Goal: Information Seeking & Learning: Learn about a topic

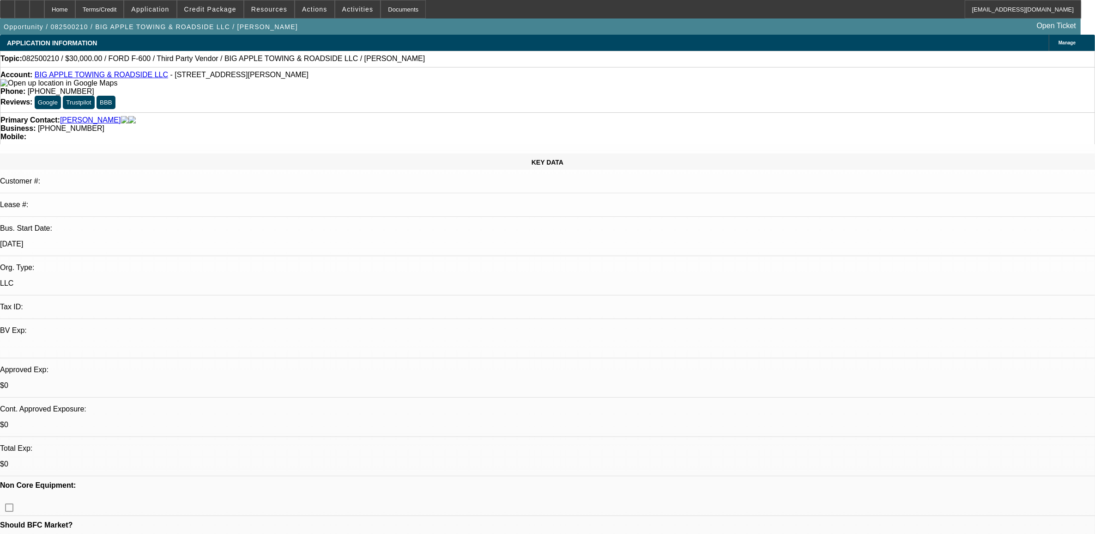
select select "0"
select select "2"
select select "0.1"
select select "4"
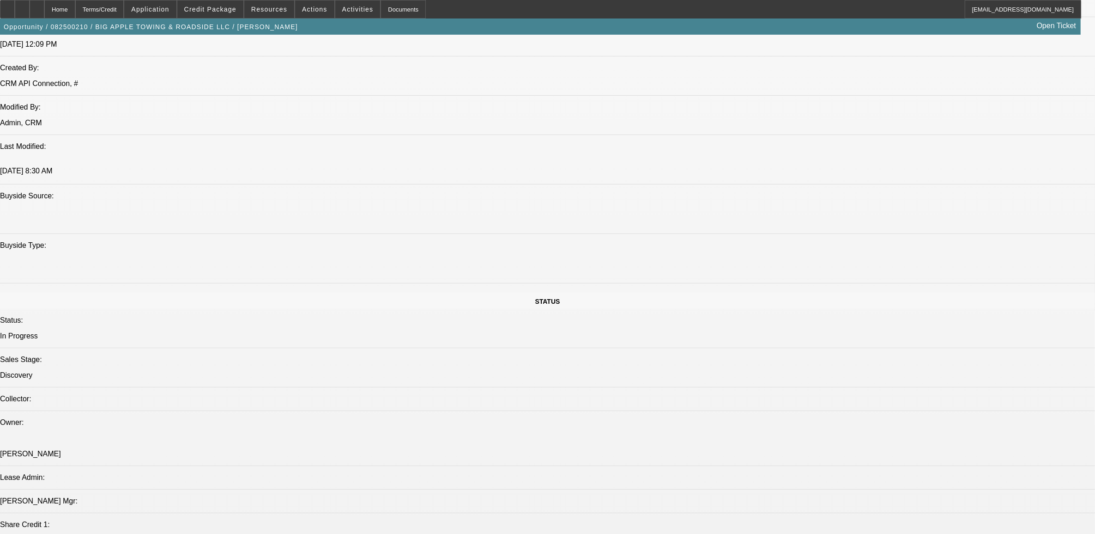
scroll to position [520, 0]
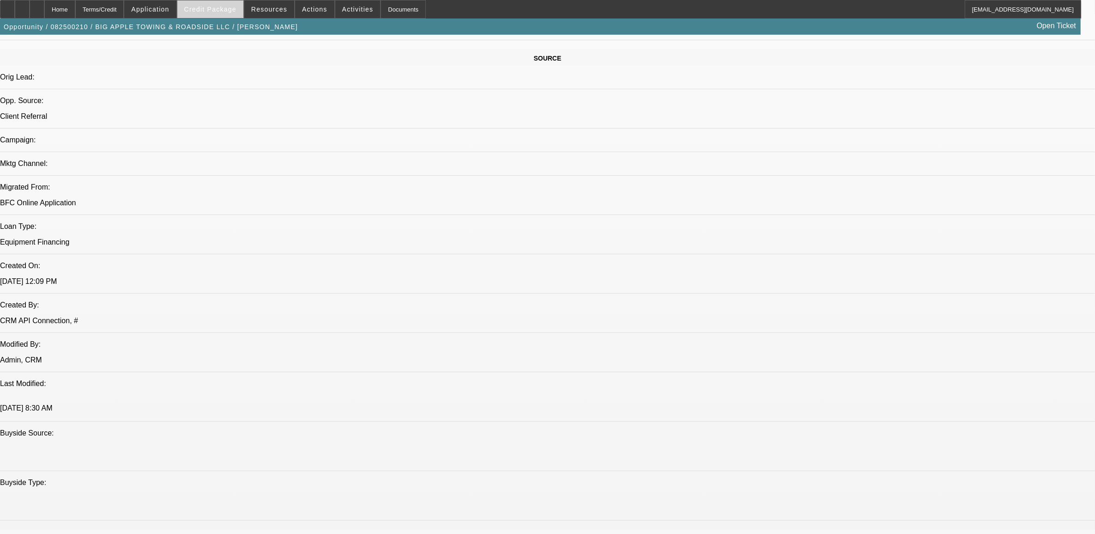
click at [216, 12] on span "Credit Package" at bounding box center [210, 9] width 52 height 7
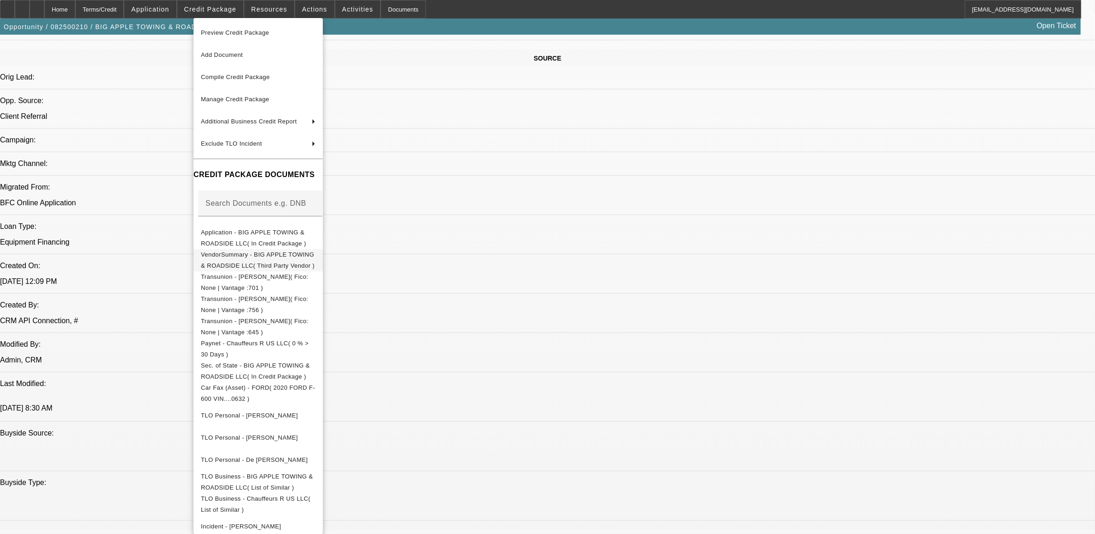
click at [315, 257] on span "VendorSummary - BIG APPLE TOWING & ROADSIDE LLC( Third Party Vendor )" at bounding box center [258, 259] width 114 height 18
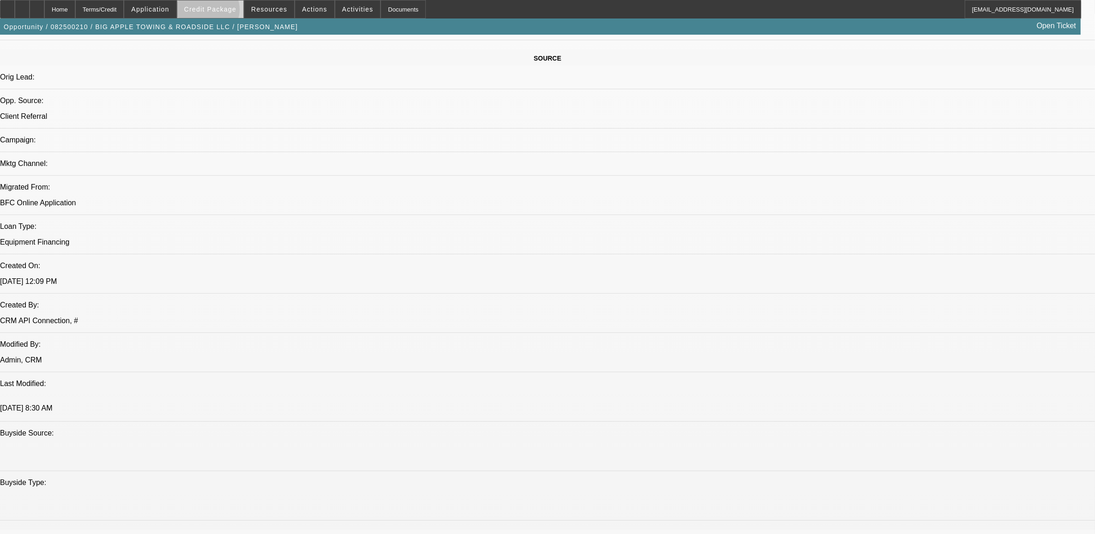
click at [224, 12] on span "Credit Package" at bounding box center [210, 9] width 52 height 7
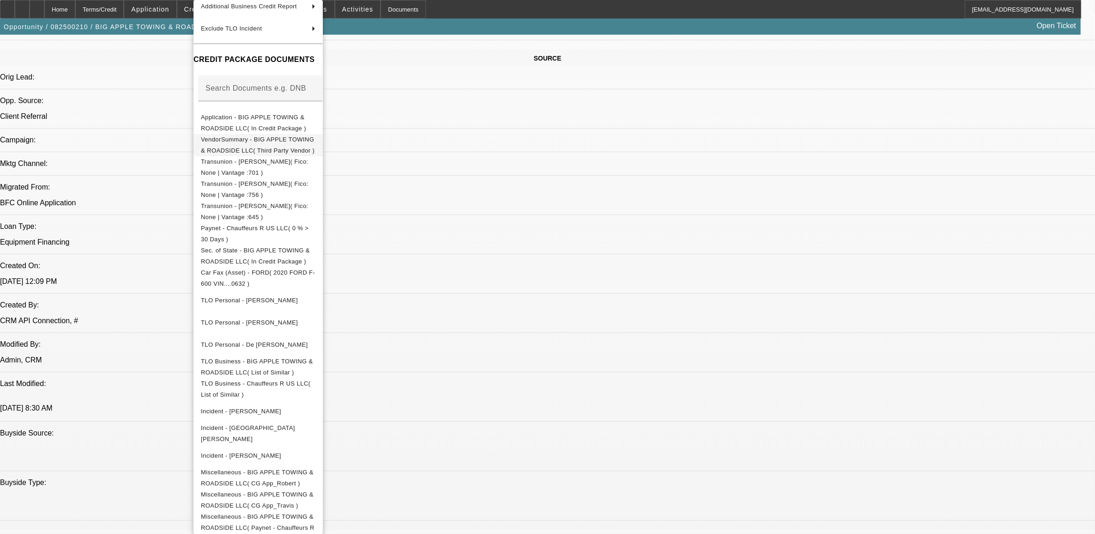
scroll to position [102, 0]
click at [316, 465] on span "Miscellaneous - BIG APPLE TOWING & ROADSIDE LLC( CG App_Robert )" at bounding box center [258, 473] width 115 height 22
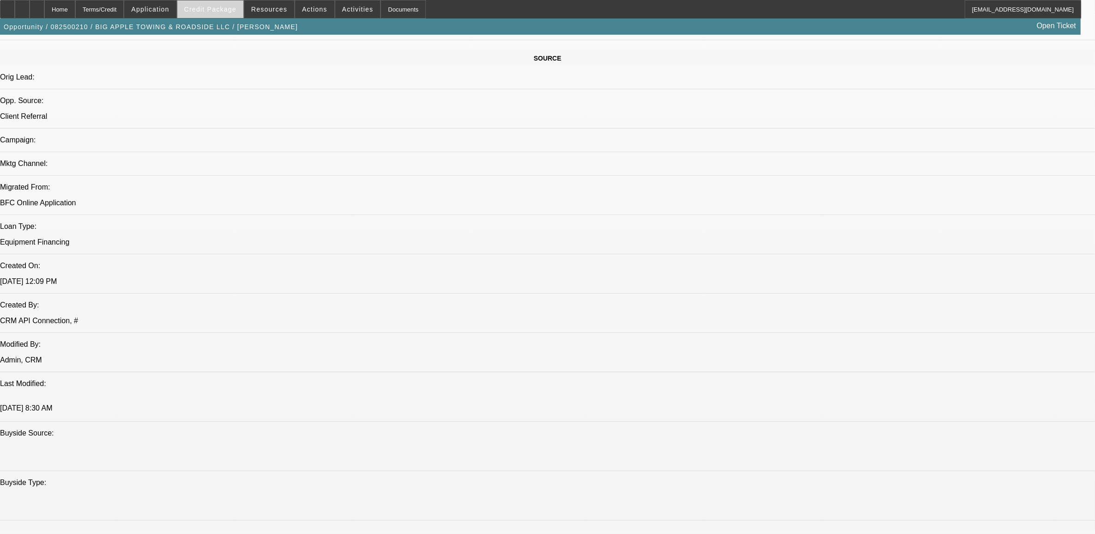
drag, startPoint x: 203, startPoint y: 8, endPoint x: 199, endPoint y: 10, distance: 4.8
click at [199, 10] on button "Credit Package" at bounding box center [210, 9] width 66 height 18
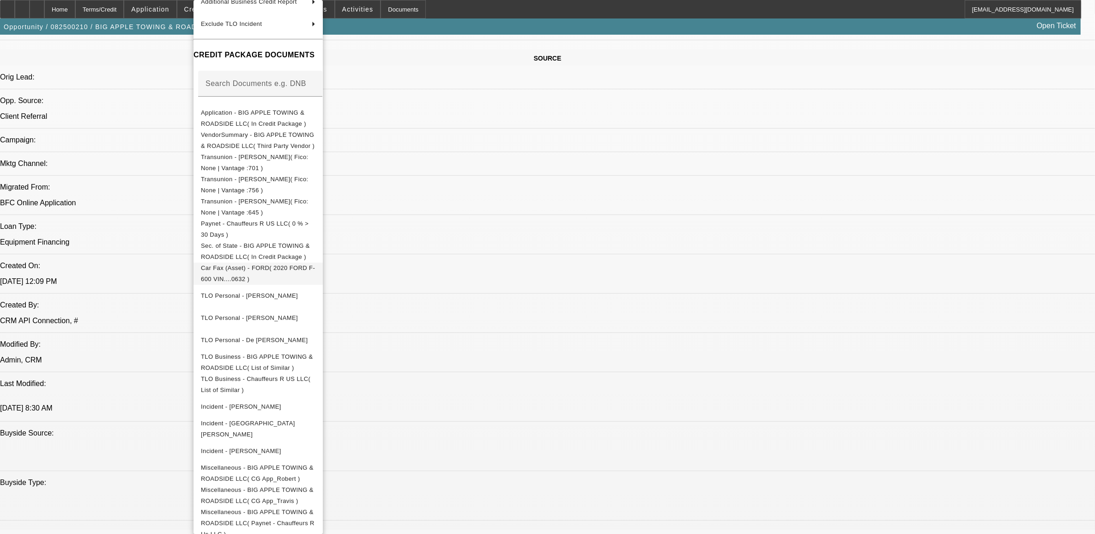
click at [316, 266] on span "Car Fax (Asset) - FORD( 2020 FORD F-600 VIN....0632 )" at bounding box center [258, 273] width 115 height 22
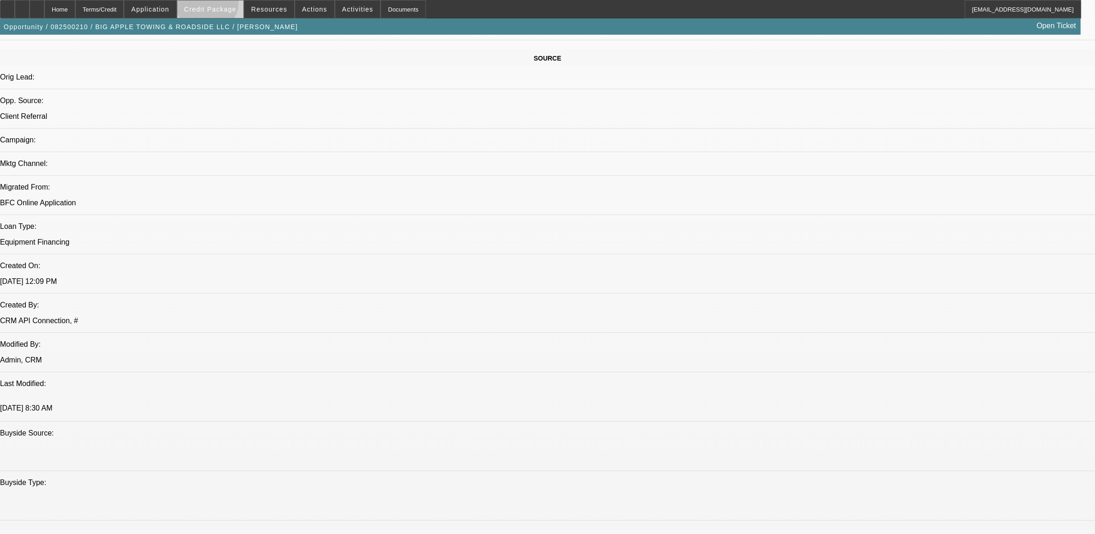
click at [223, 5] on span at bounding box center [210, 9] width 66 height 22
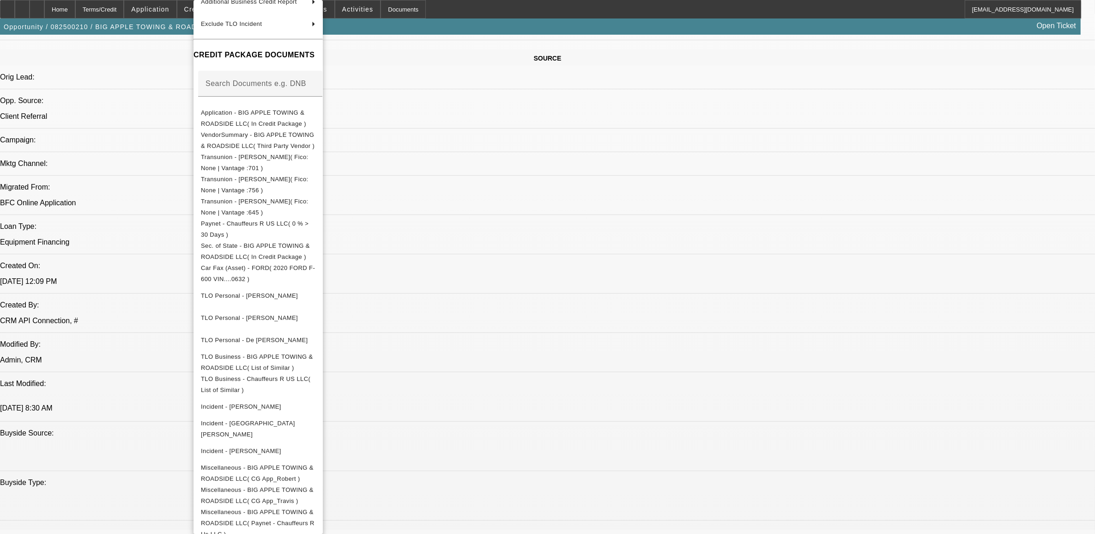
click at [554, 253] on div at bounding box center [547, 267] width 1095 height 534
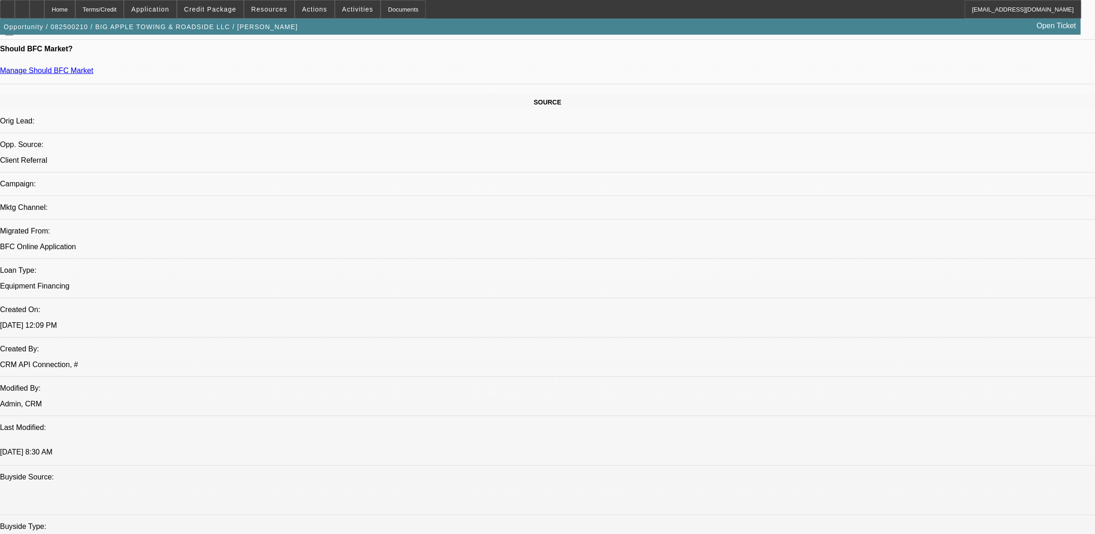
scroll to position [404, 0]
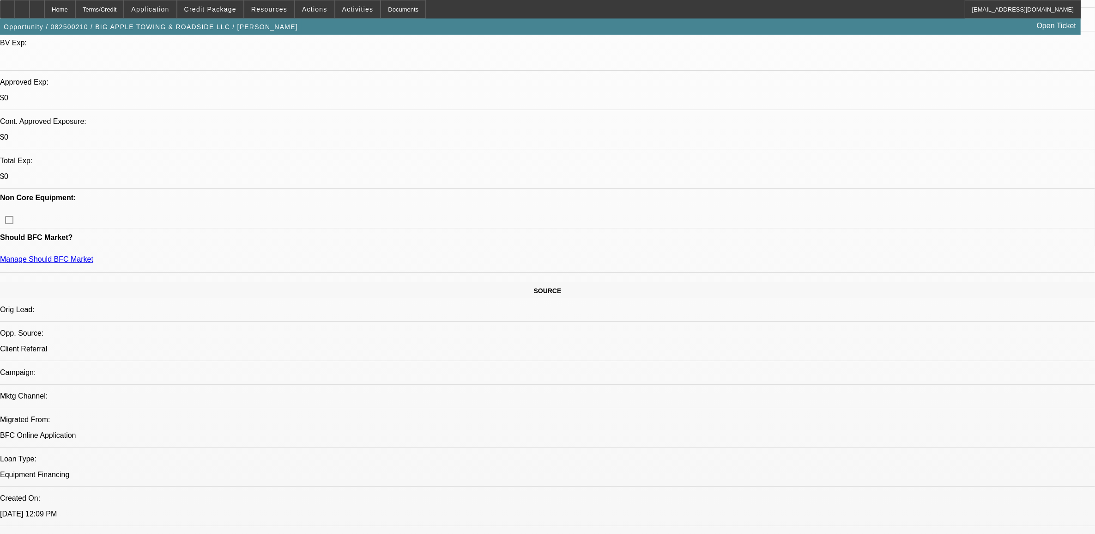
scroll to position [115, 0]
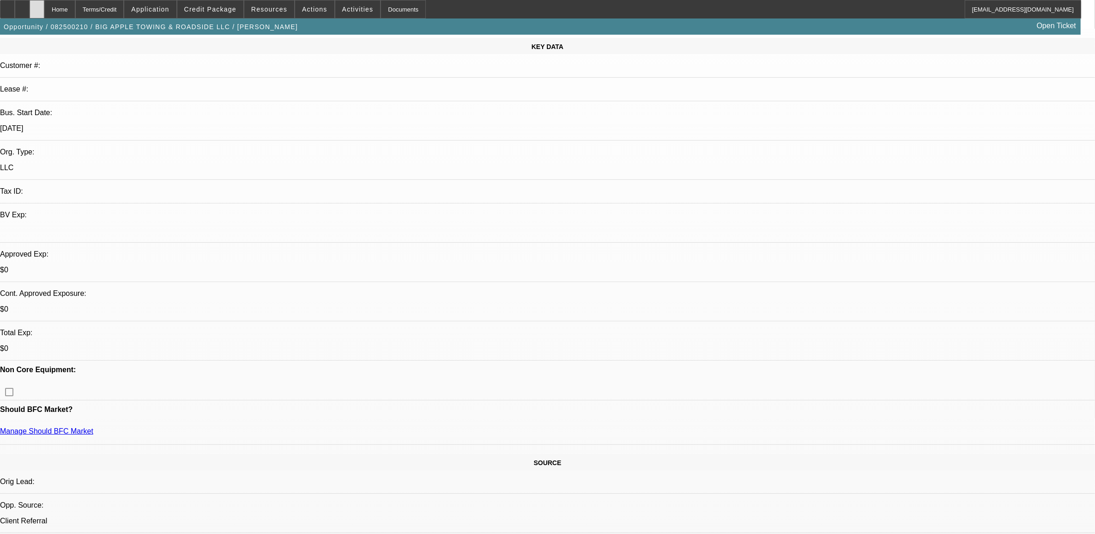
click at [44, 11] on div at bounding box center [37, 9] width 15 height 18
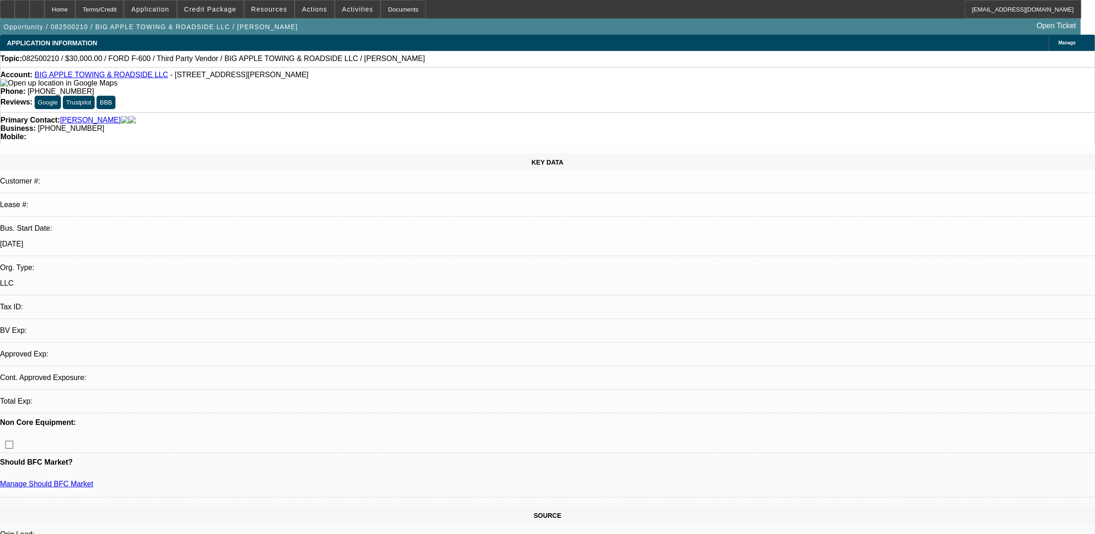
select select "0"
select select "2"
select select "0.1"
select select "4"
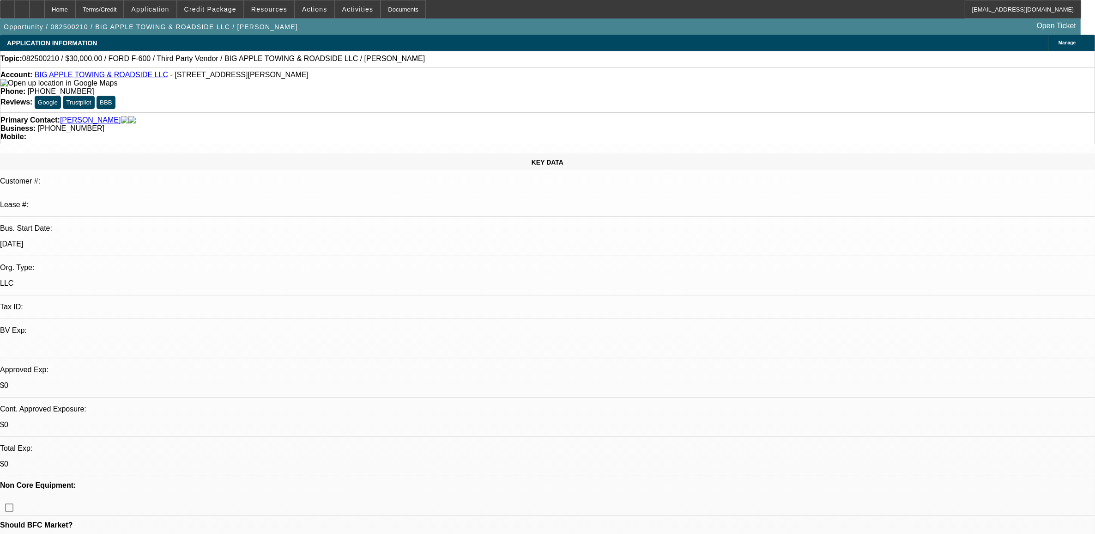
scroll to position [58, 0]
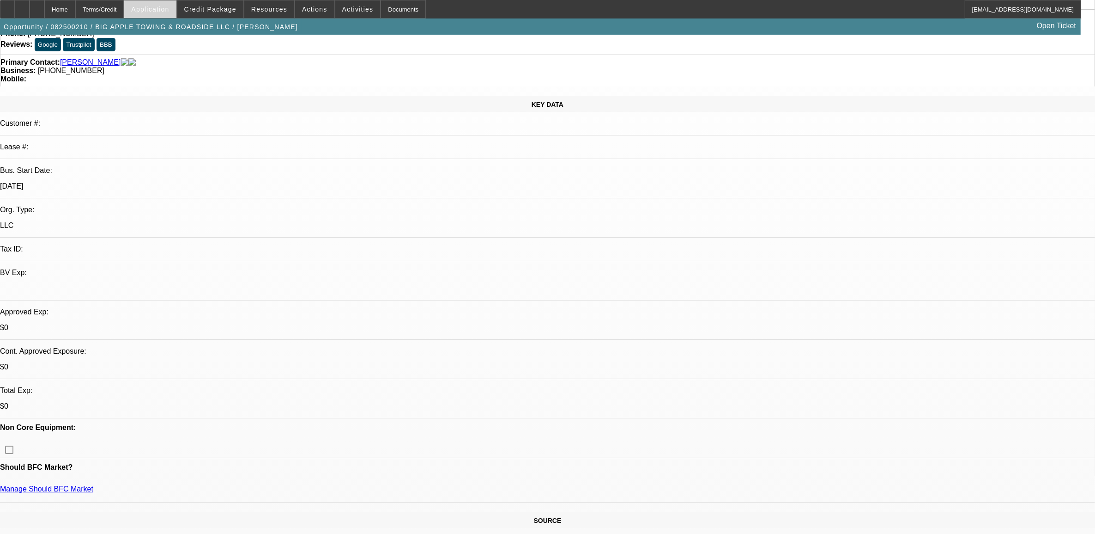
click at [176, 8] on span at bounding box center [150, 9] width 52 height 22
click at [210, 3] on div at bounding box center [547, 267] width 1095 height 534
click at [215, 10] on span "Credit Package" at bounding box center [210, 9] width 52 height 7
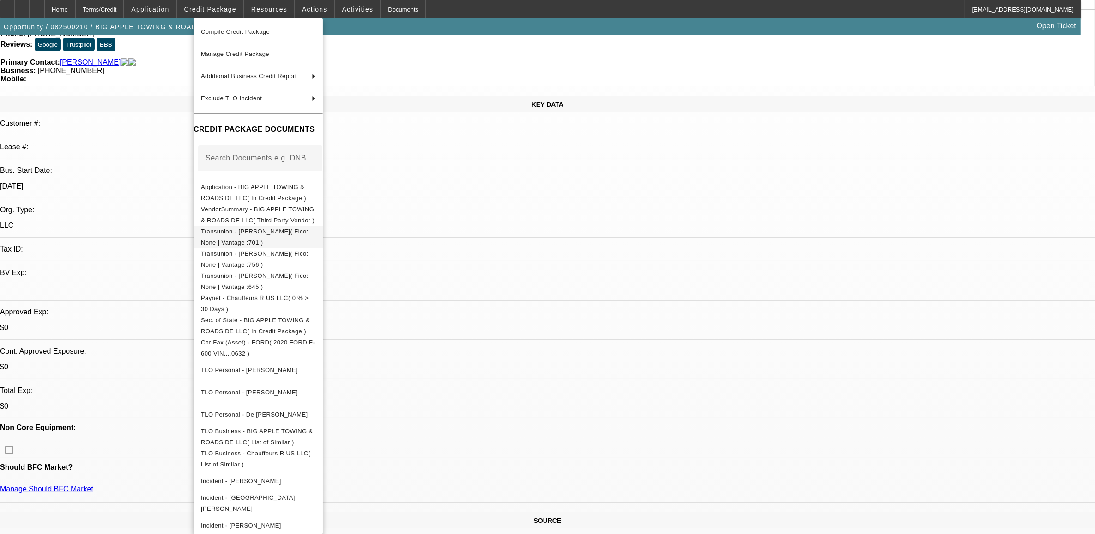
scroll to position [115, 0]
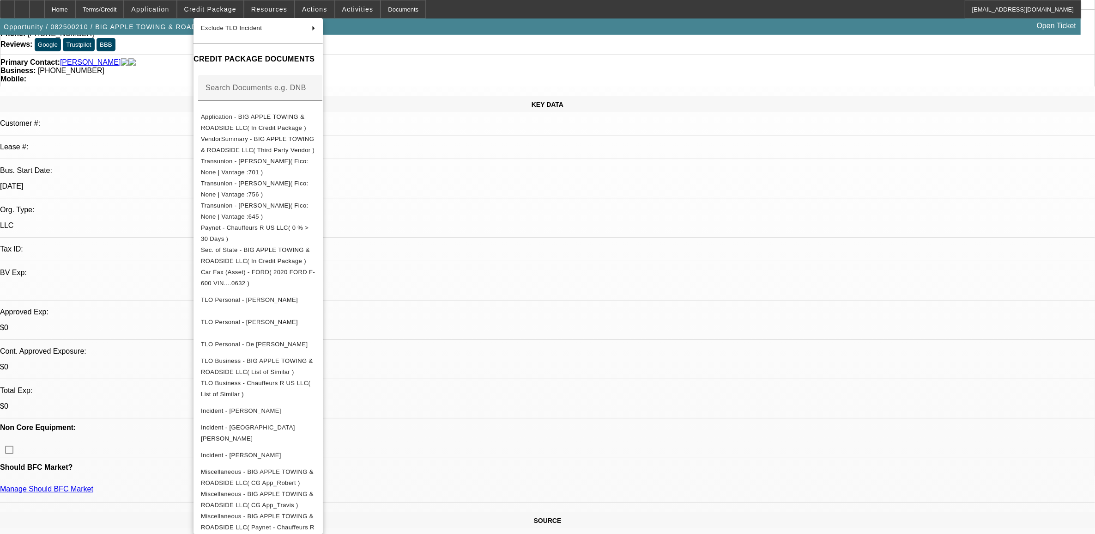
click at [583, 188] on div at bounding box center [547, 267] width 1095 height 534
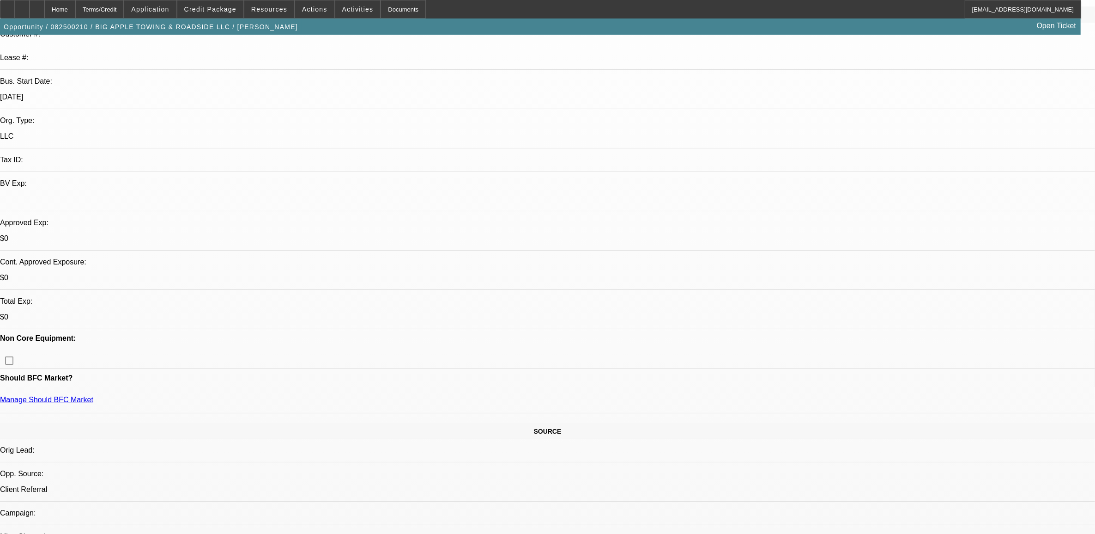
scroll to position [173, 0]
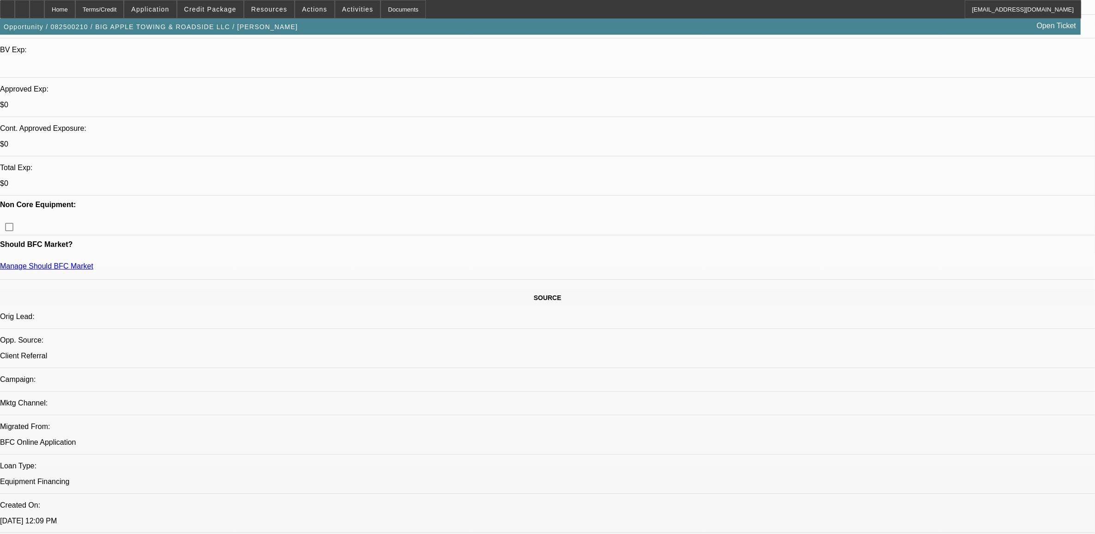
scroll to position [289, 0]
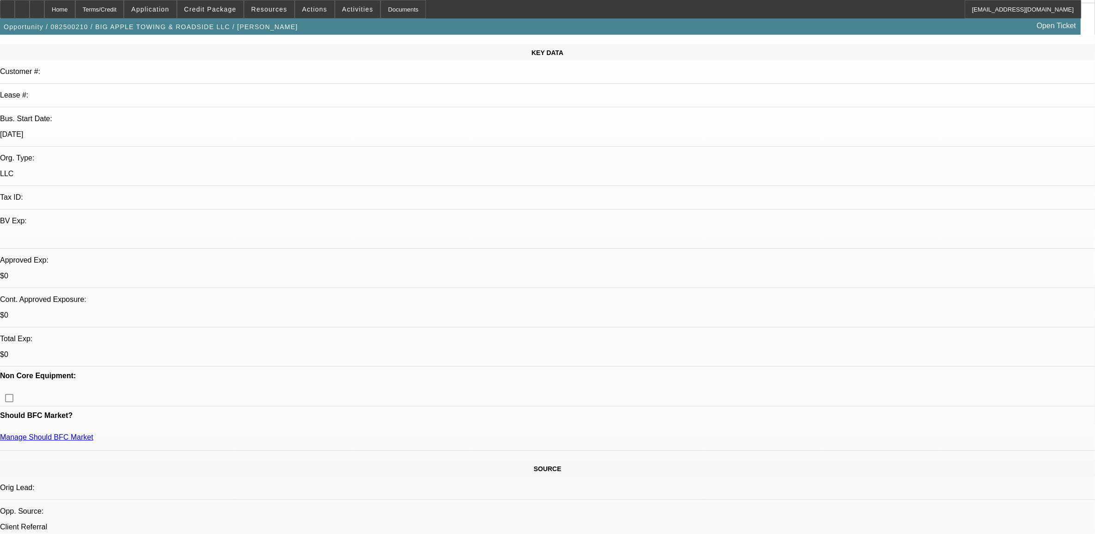
scroll to position [0, 0]
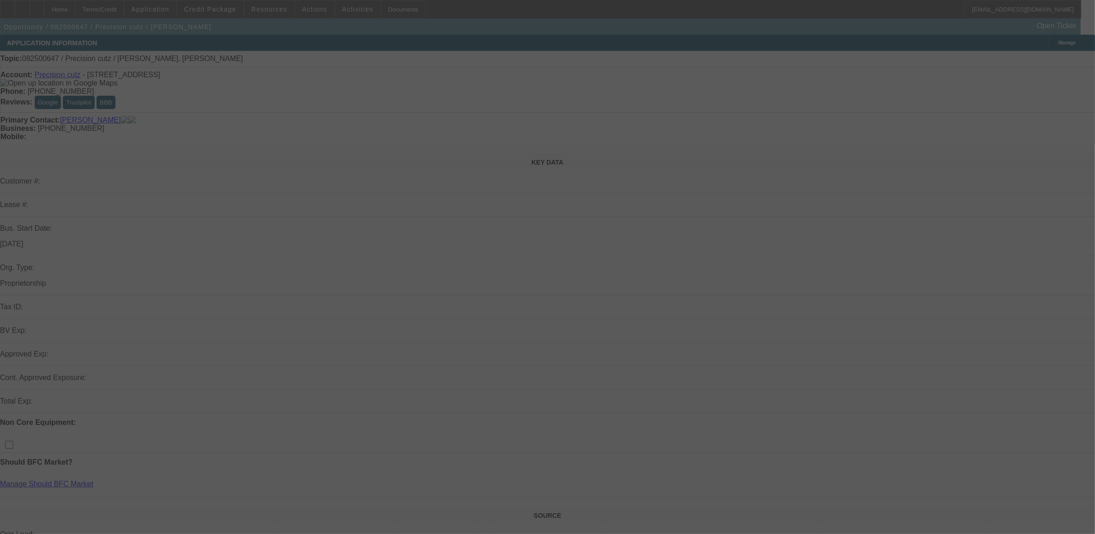
select select "0"
select select "2"
select select "0.1"
select select "4"
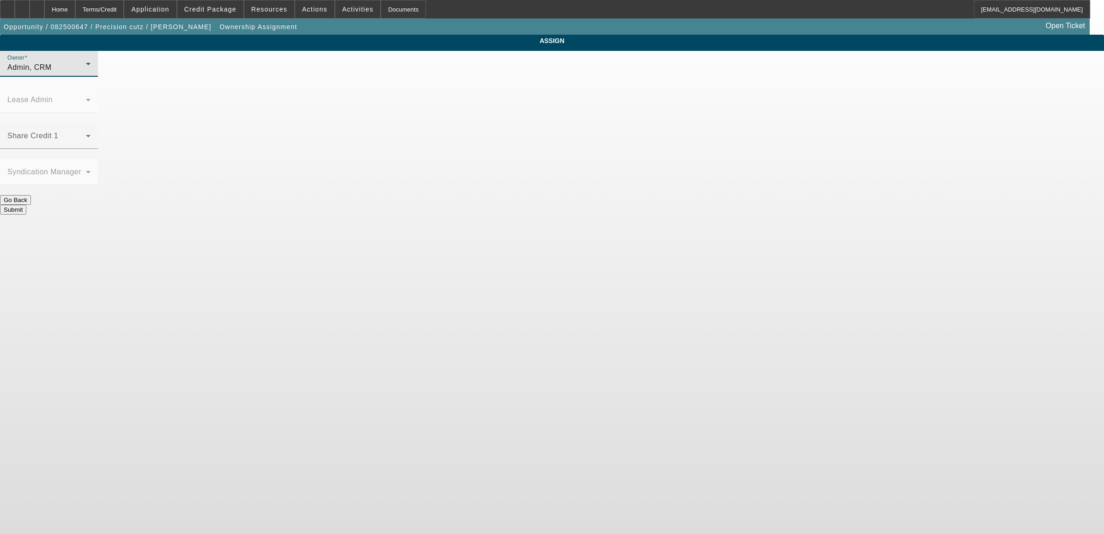
click at [86, 73] on div "Admin, CRM" at bounding box center [46, 67] width 79 height 11
click at [480, 192] on span "[PERSON_NAME] (Lvl 2)" at bounding box center [476, 187] width 88 height 11
click at [91, 123] on div "Share Credit 1" at bounding box center [48, 136] width 83 height 26
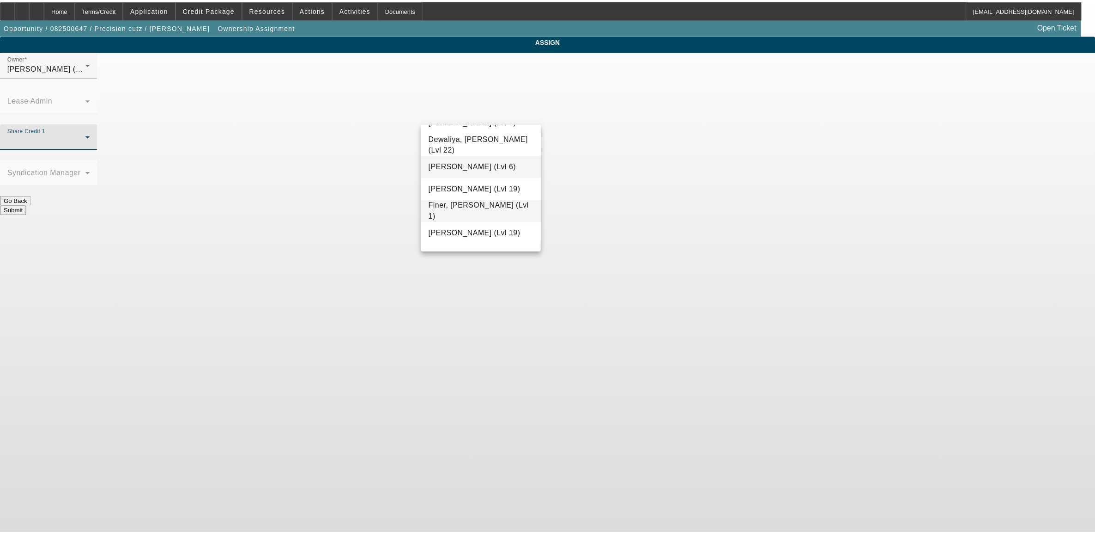
scroll to position [267, 0]
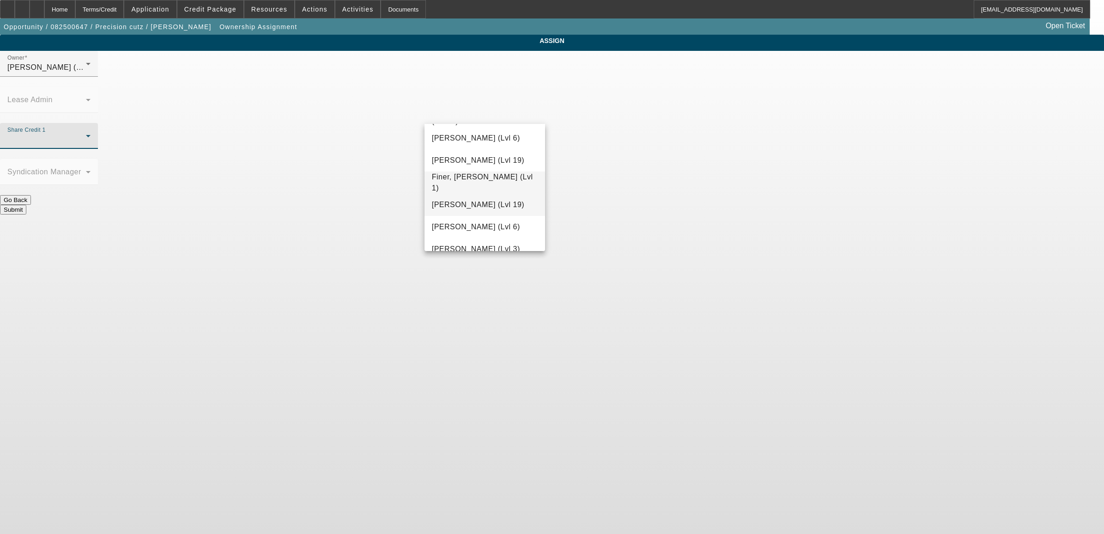
click at [497, 208] on span "[PERSON_NAME] (Lvl 19)" at bounding box center [478, 204] width 92 height 11
click at [26, 205] on button "Submit" at bounding box center [13, 210] width 26 height 10
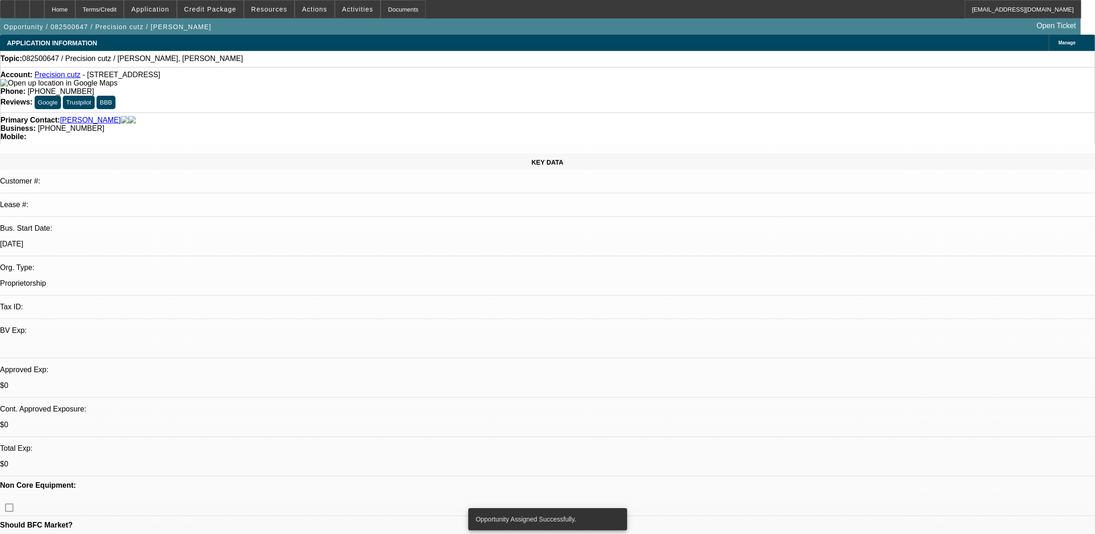
select select "0"
select select "2"
select select "0.1"
select select "4"
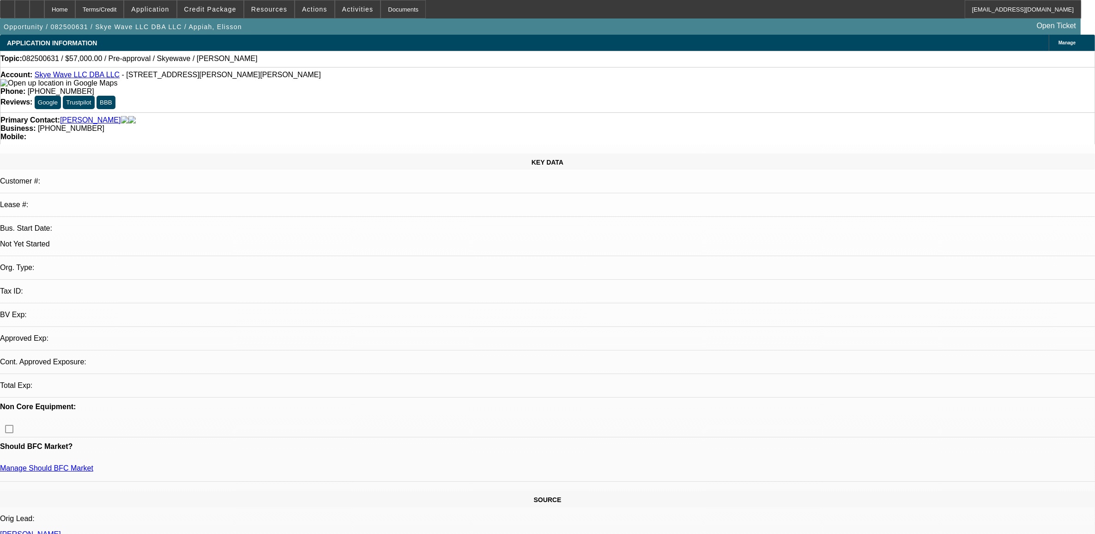
select select "0"
select select "2"
select select "0.1"
select select "4"
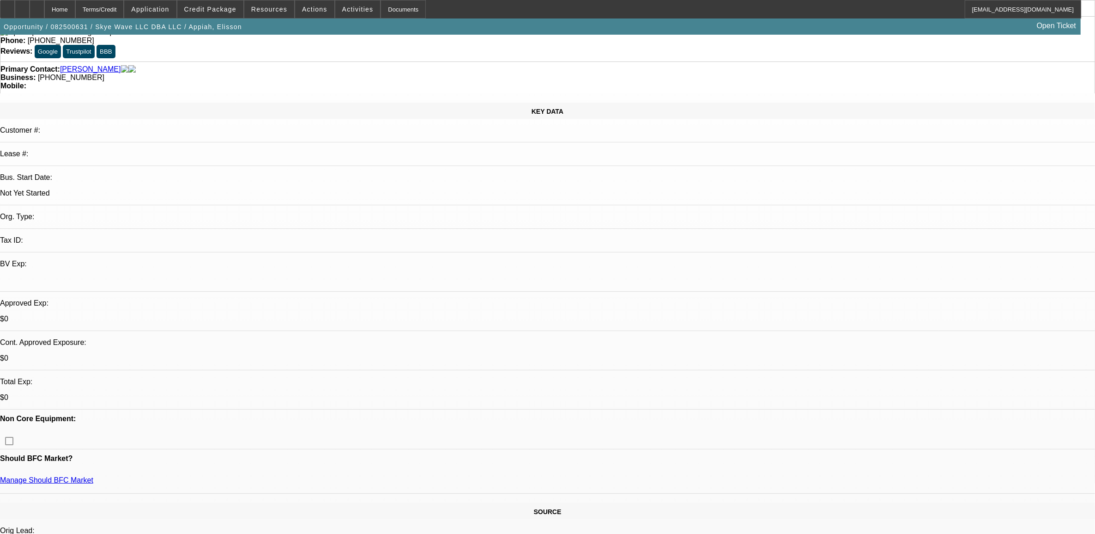
scroll to position [58, 0]
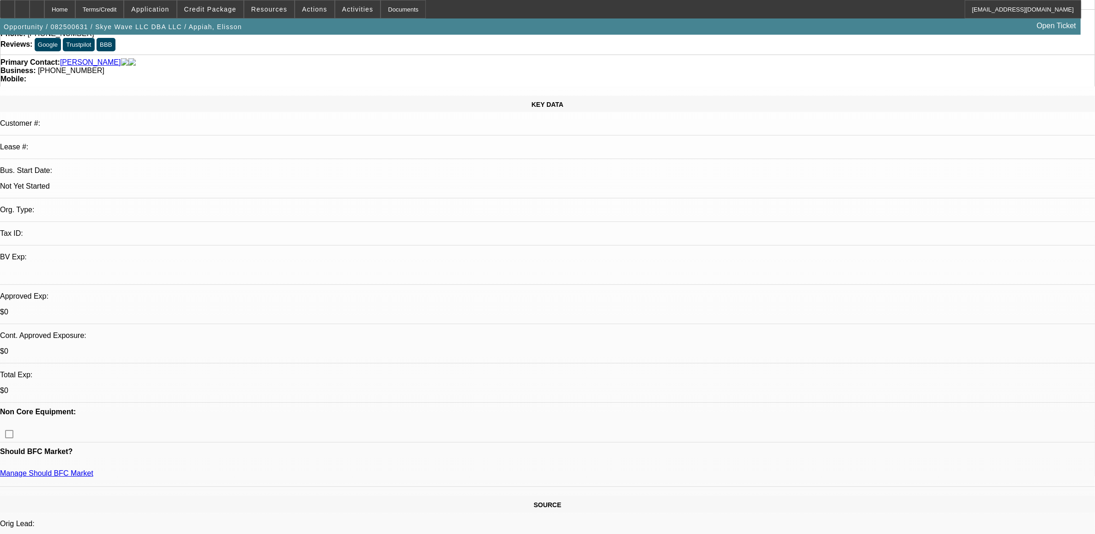
drag, startPoint x: 925, startPoint y: 121, endPoint x: 925, endPoint y: 132, distance: 11.1
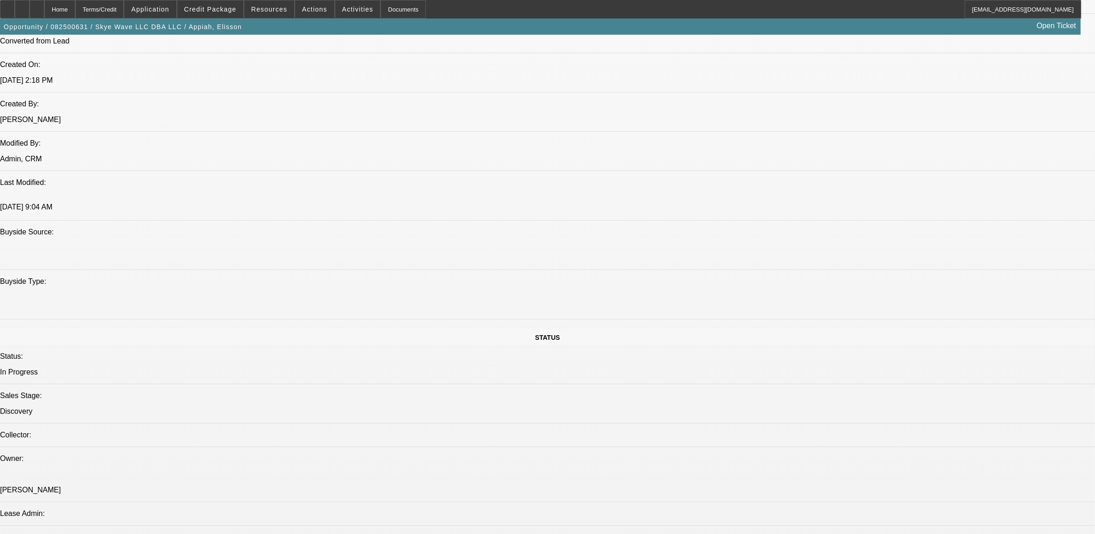
scroll to position [520, 0]
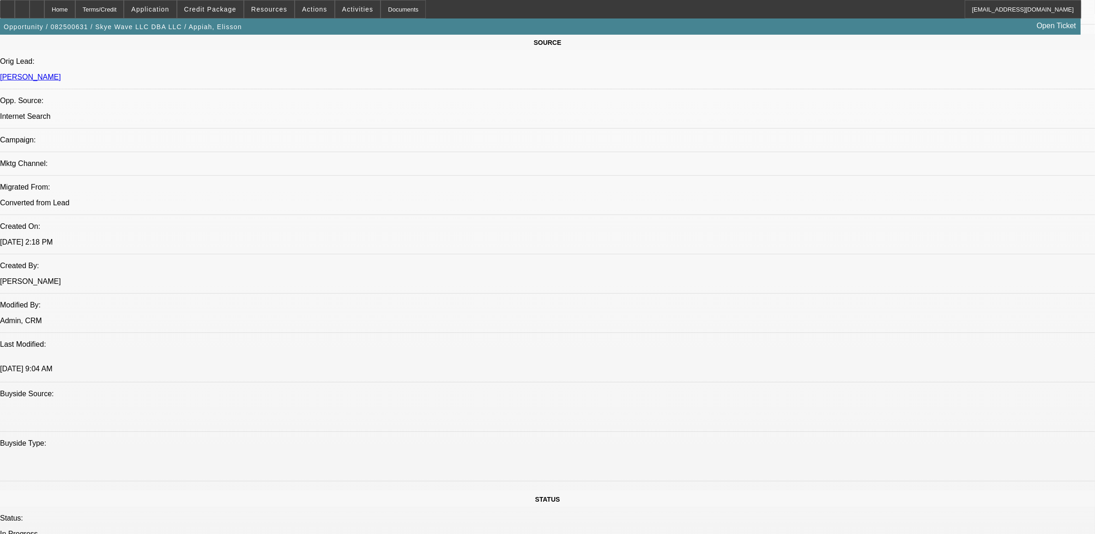
drag, startPoint x: 359, startPoint y: 433, endPoint x: 312, endPoint y: 435, distance: 47.6
drag, startPoint x: 312, startPoint y: 435, endPoint x: 378, endPoint y: 435, distance: 66.1
drag, startPoint x: 366, startPoint y: 435, endPoint x: 325, endPoint y: 436, distance: 41.1
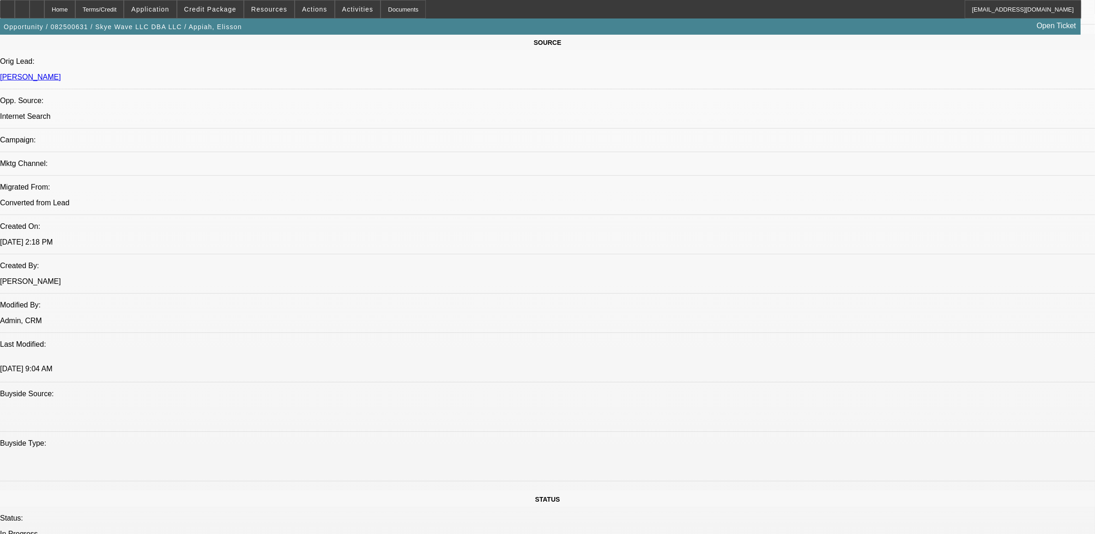
drag, startPoint x: 325, startPoint y: 436, endPoint x: 352, endPoint y: 436, distance: 27.7
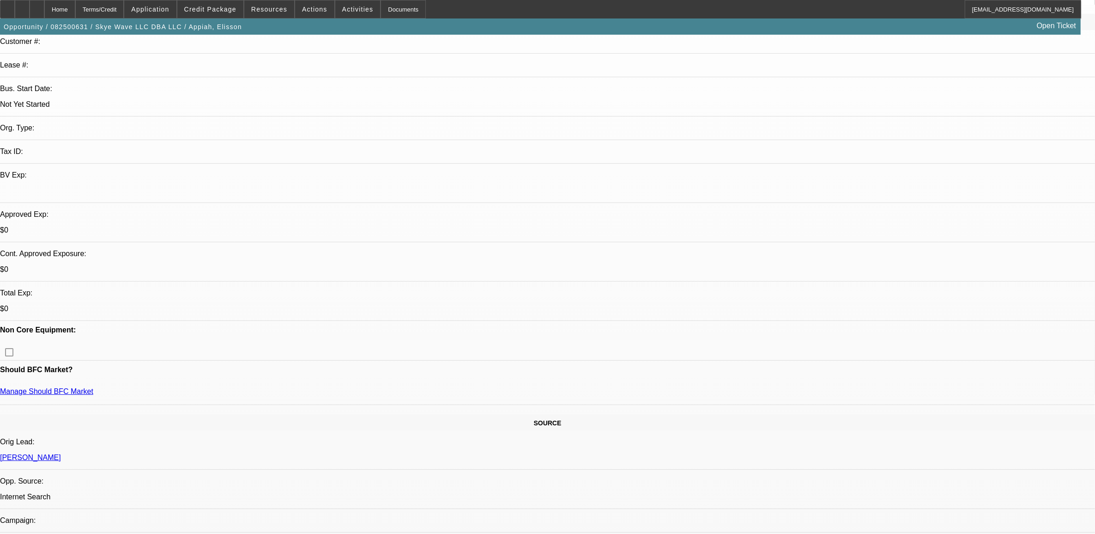
scroll to position [0, 0]
